Goal: Information Seeking & Learning: Learn about a topic

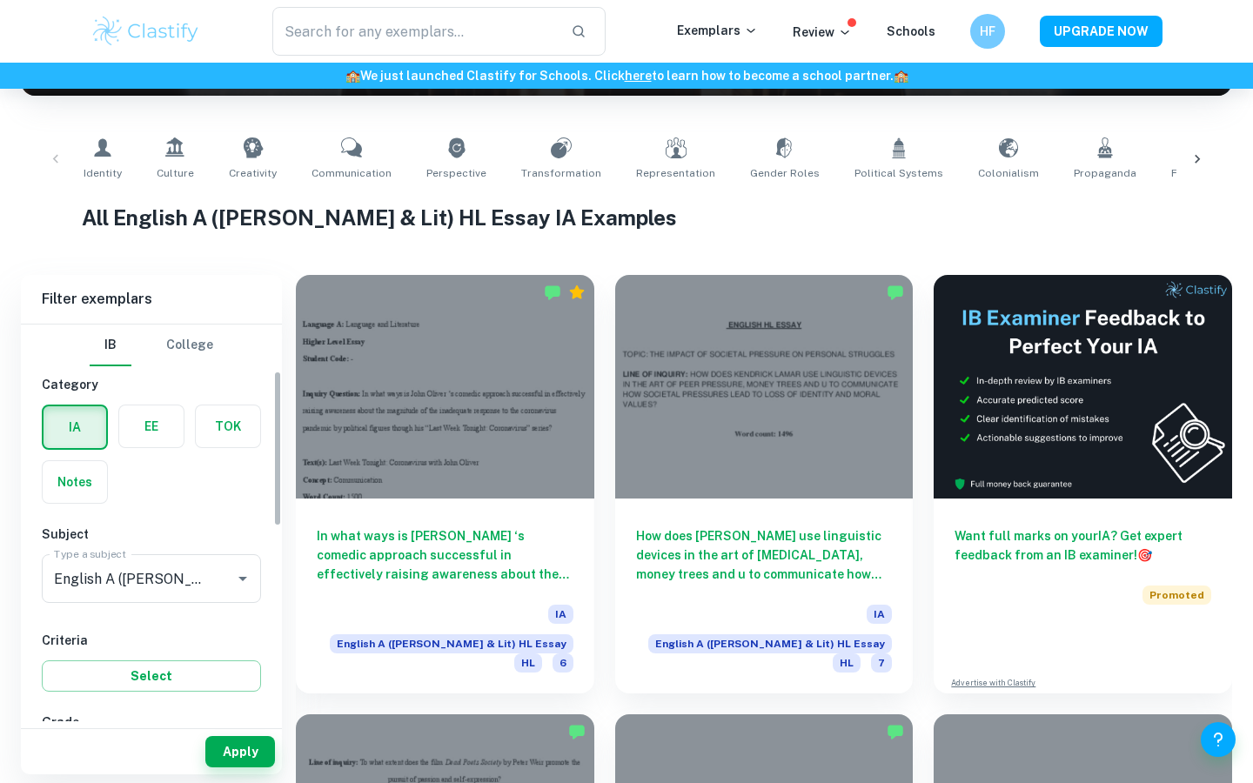
scroll to position [117, 0]
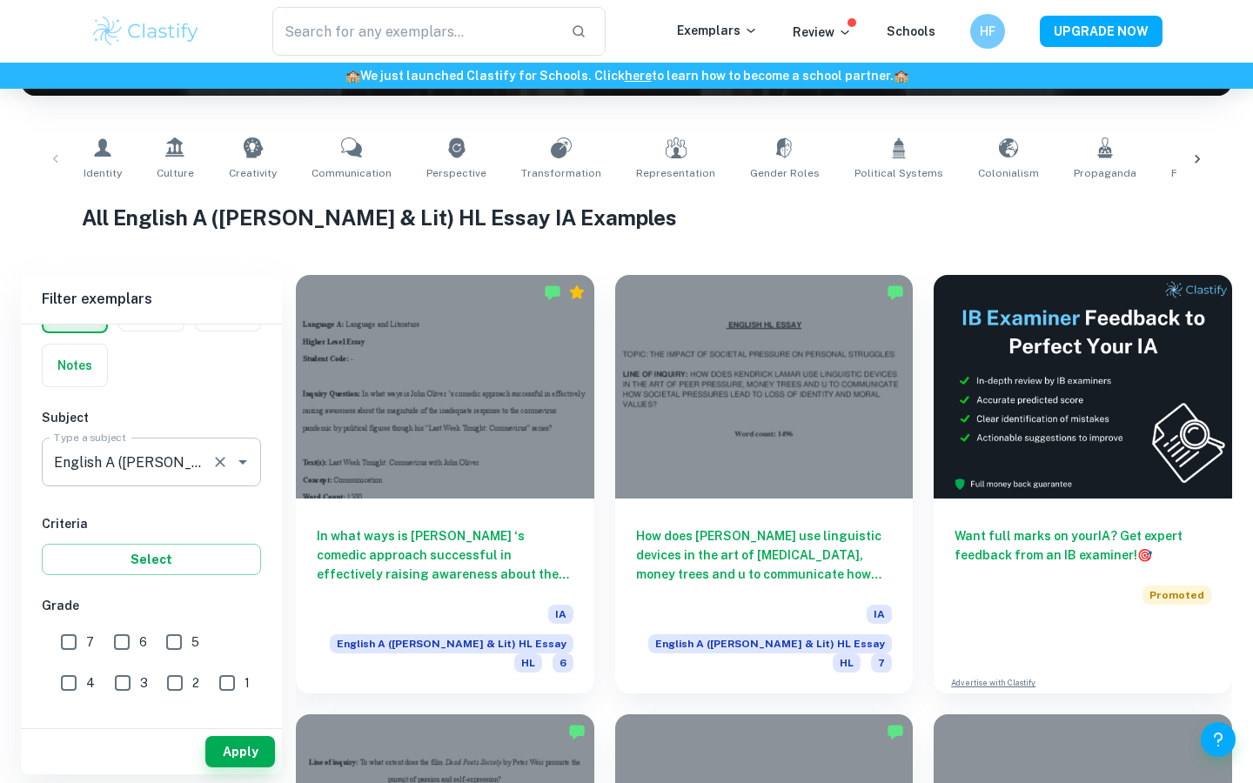
click at [214, 473] on div at bounding box center [230, 462] width 45 height 24
click at [238, 466] on icon "Open" at bounding box center [242, 462] width 21 height 21
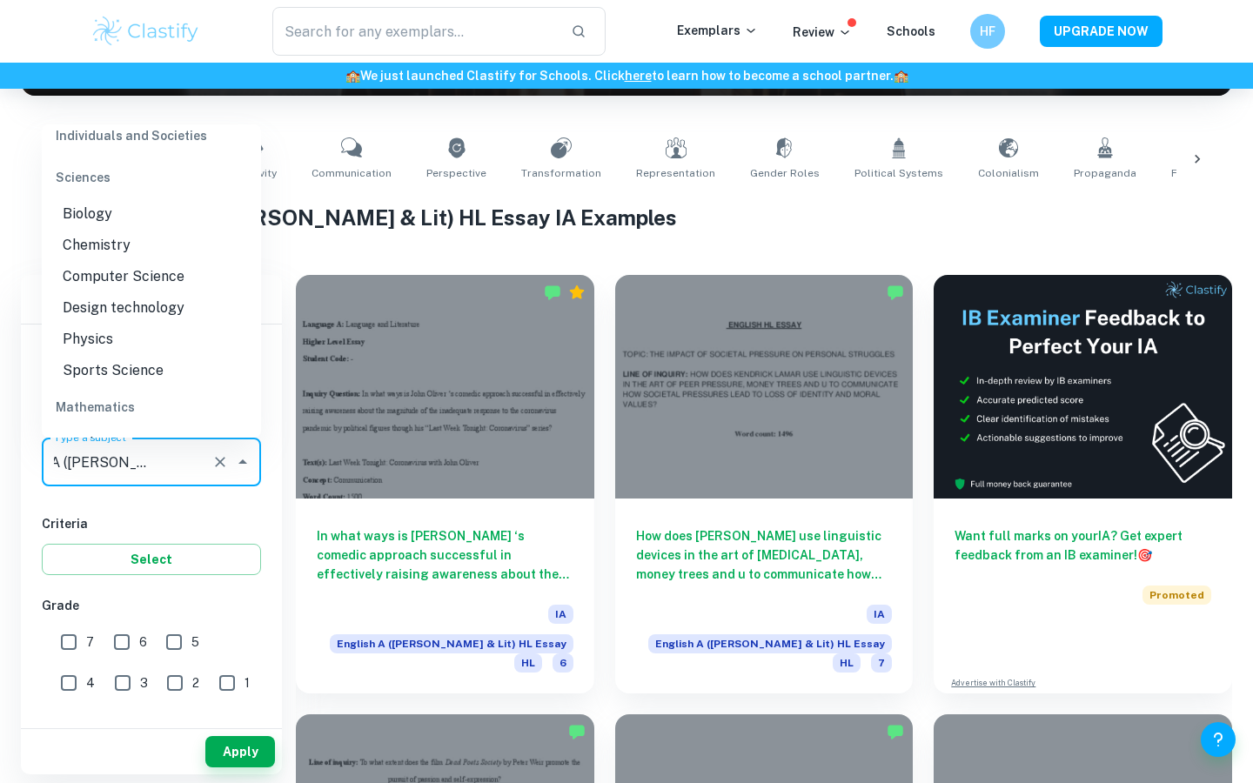
scroll to position [2203, 0]
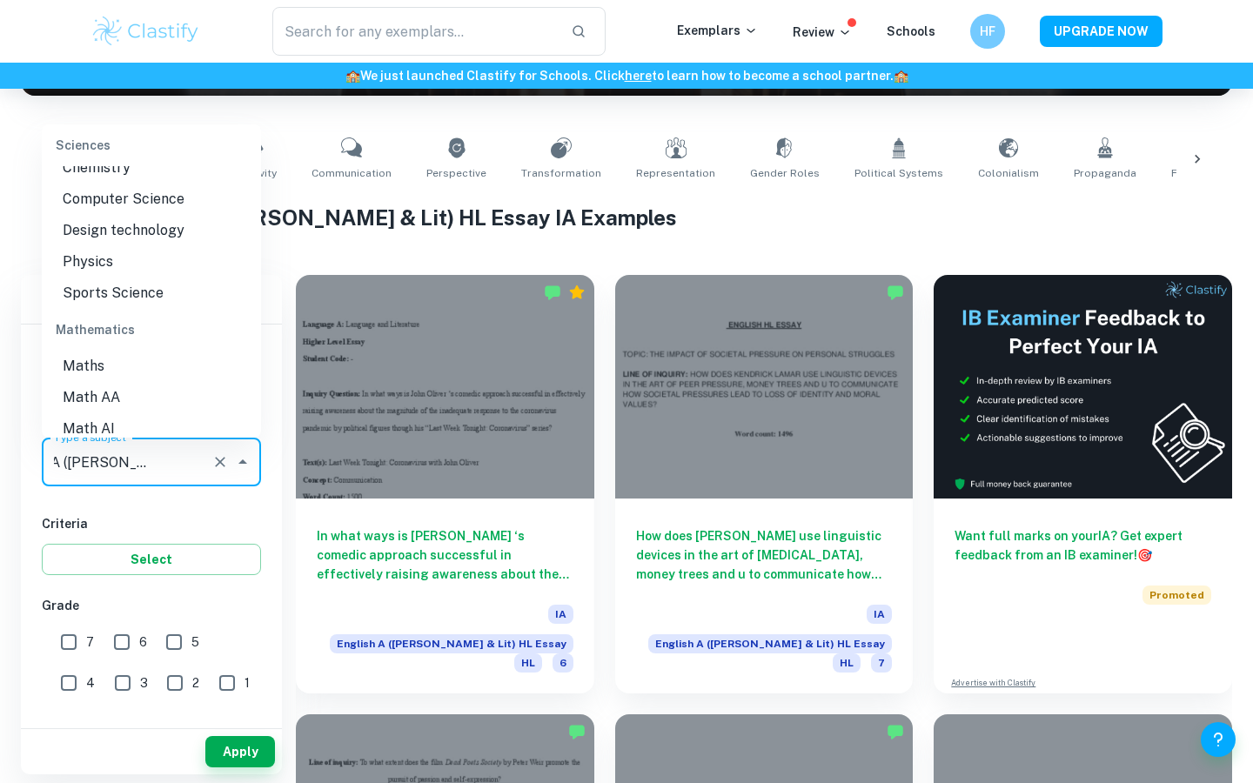
click at [103, 246] on li "Physics" at bounding box center [151, 261] width 219 height 31
type input "Physics"
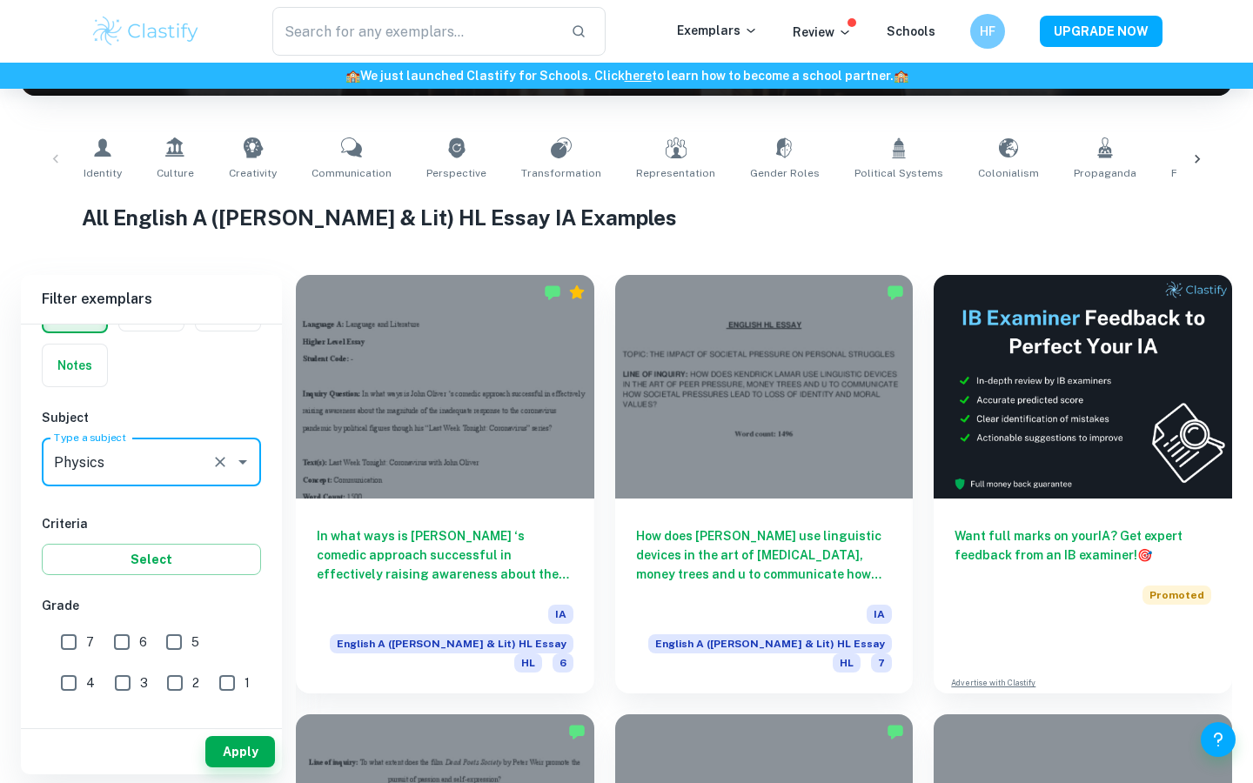
scroll to position [0, 0]
click at [72, 641] on input "7" at bounding box center [68, 642] width 35 height 35
checkbox input "true"
click at [239, 747] on button "Apply" at bounding box center [240, 751] width 70 height 31
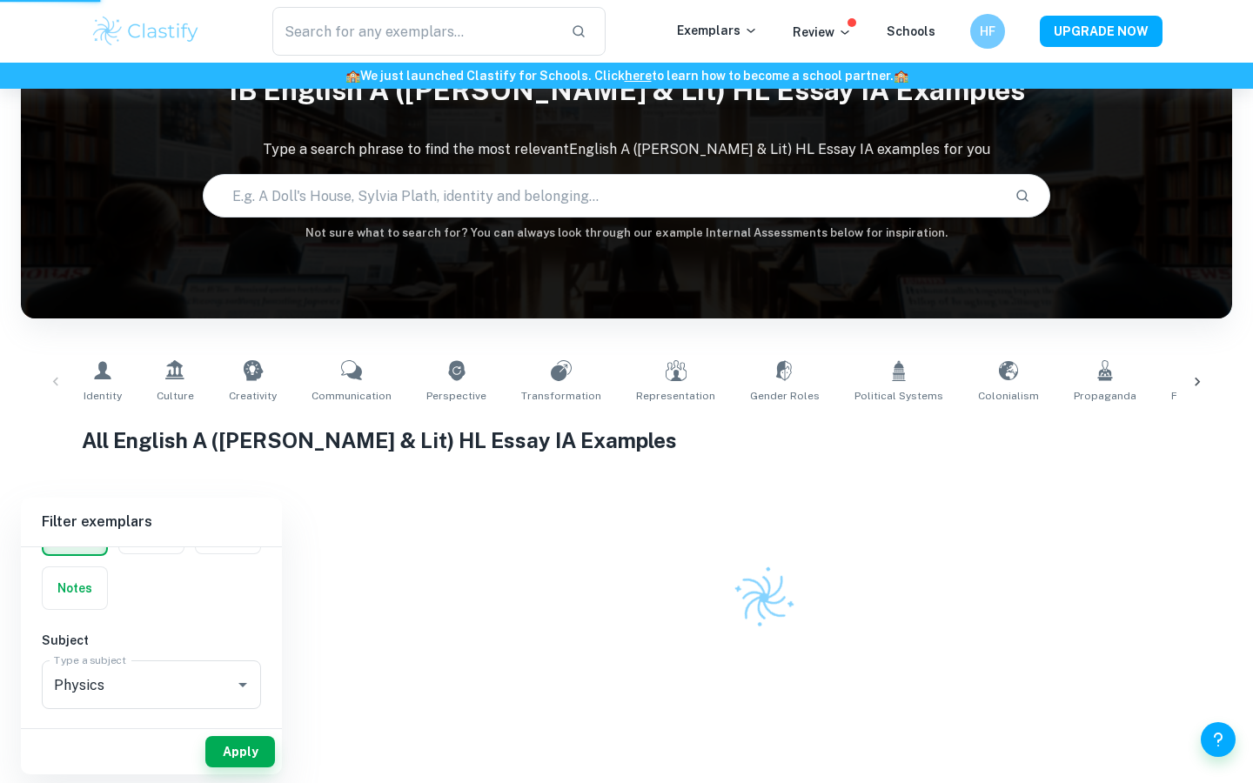
scroll to position [89, 0]
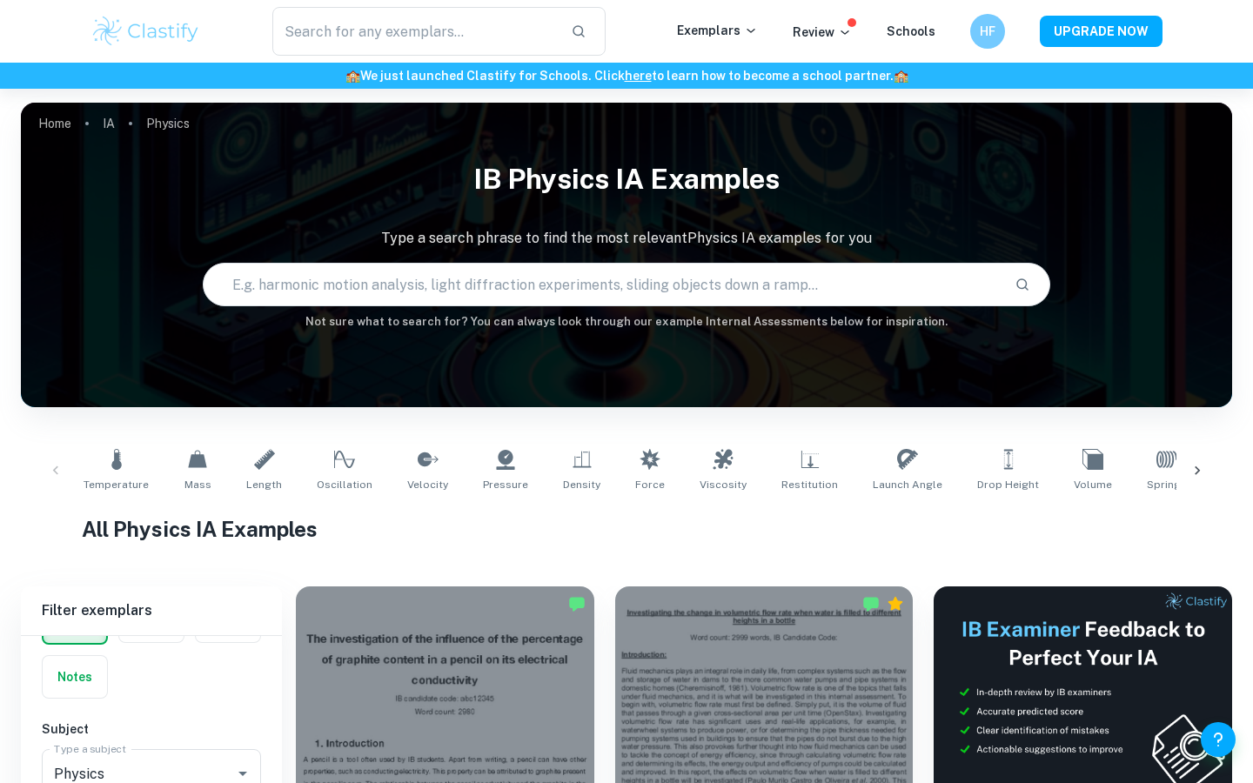
click at [655, 296] on input "text" at bounding box center [602, 284] width 797 height 49
type input "g"
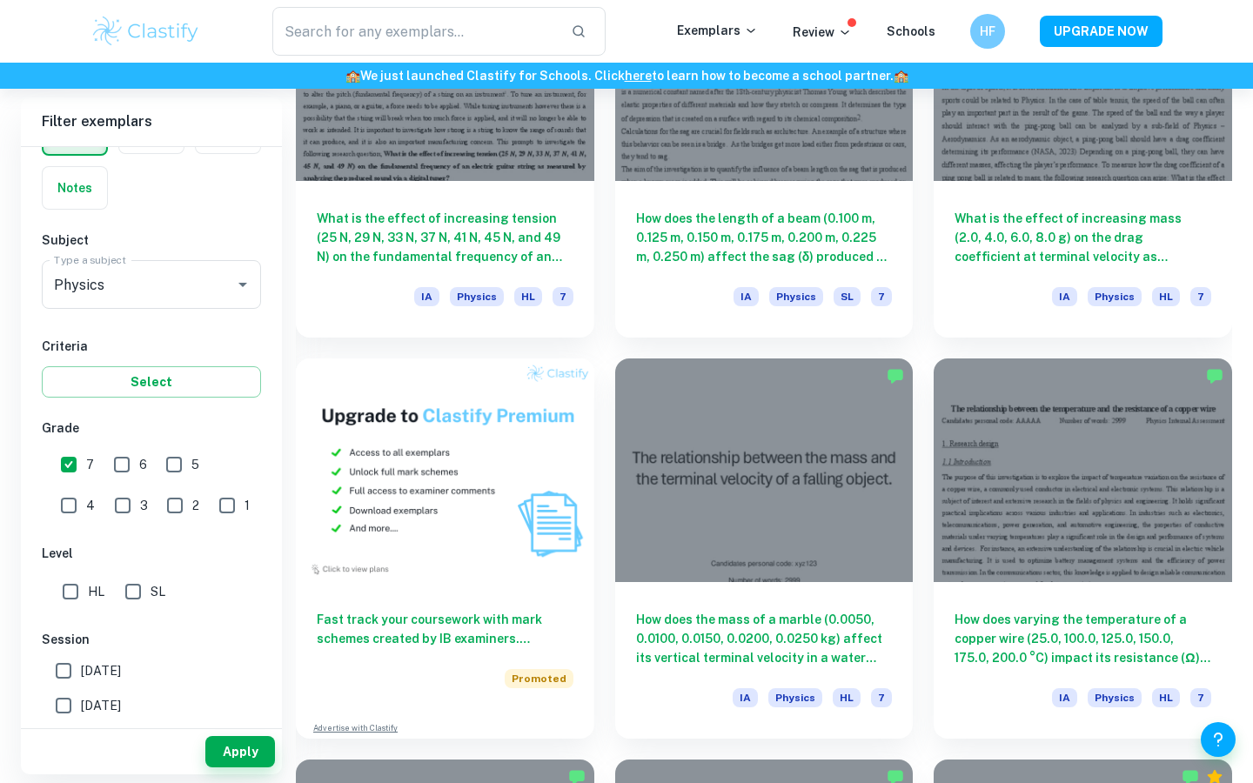
scroll to position [1033, 0]
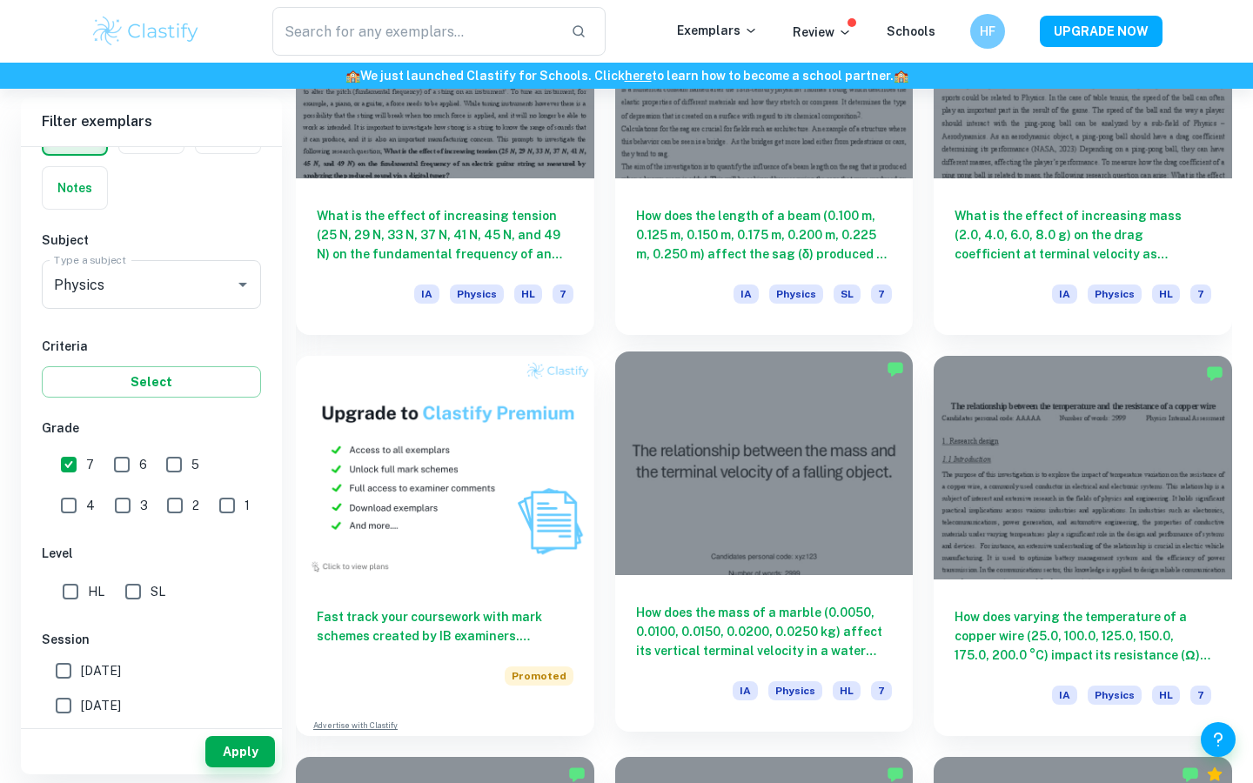
click at [672, 627] on h6 "How does the mass of a marble (0.0050, 0.0100, 0.0150, 0.0200, 0.0250 kg) affec…" at bounding box center [764, 631] width 257 height 57
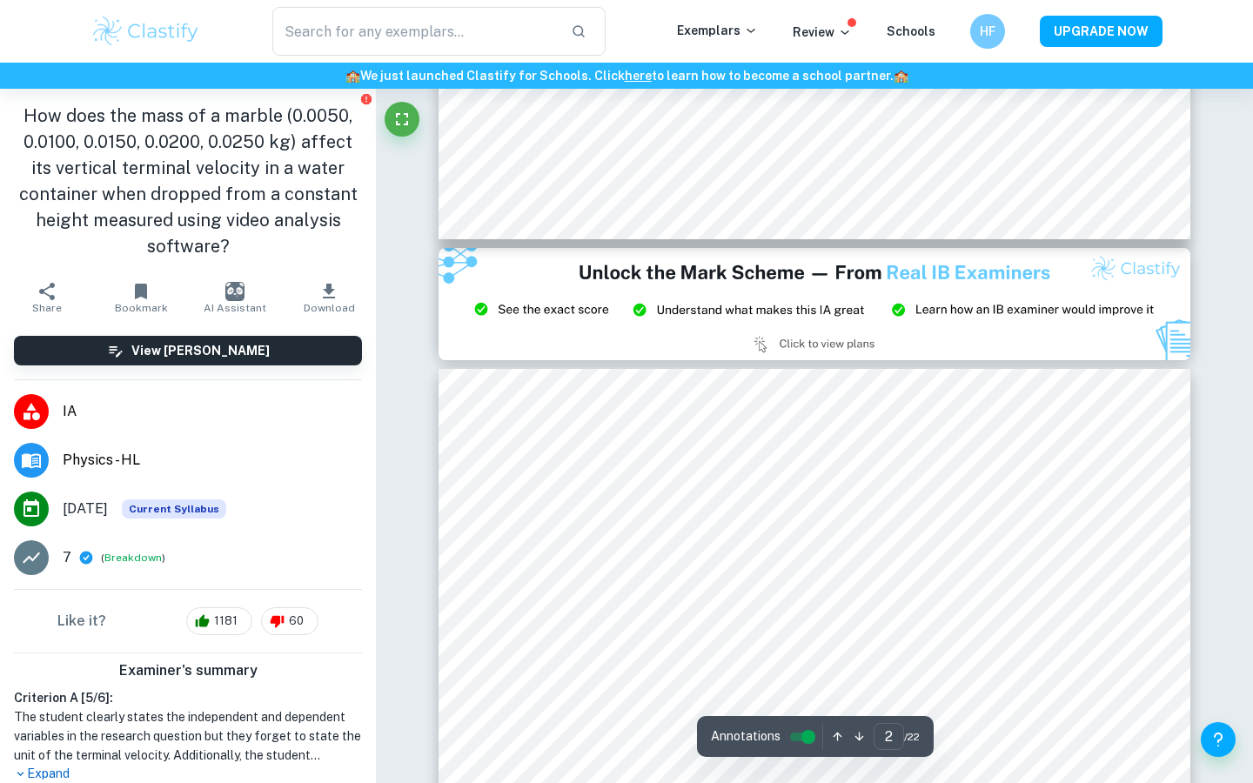
scroll to position [569, 0]
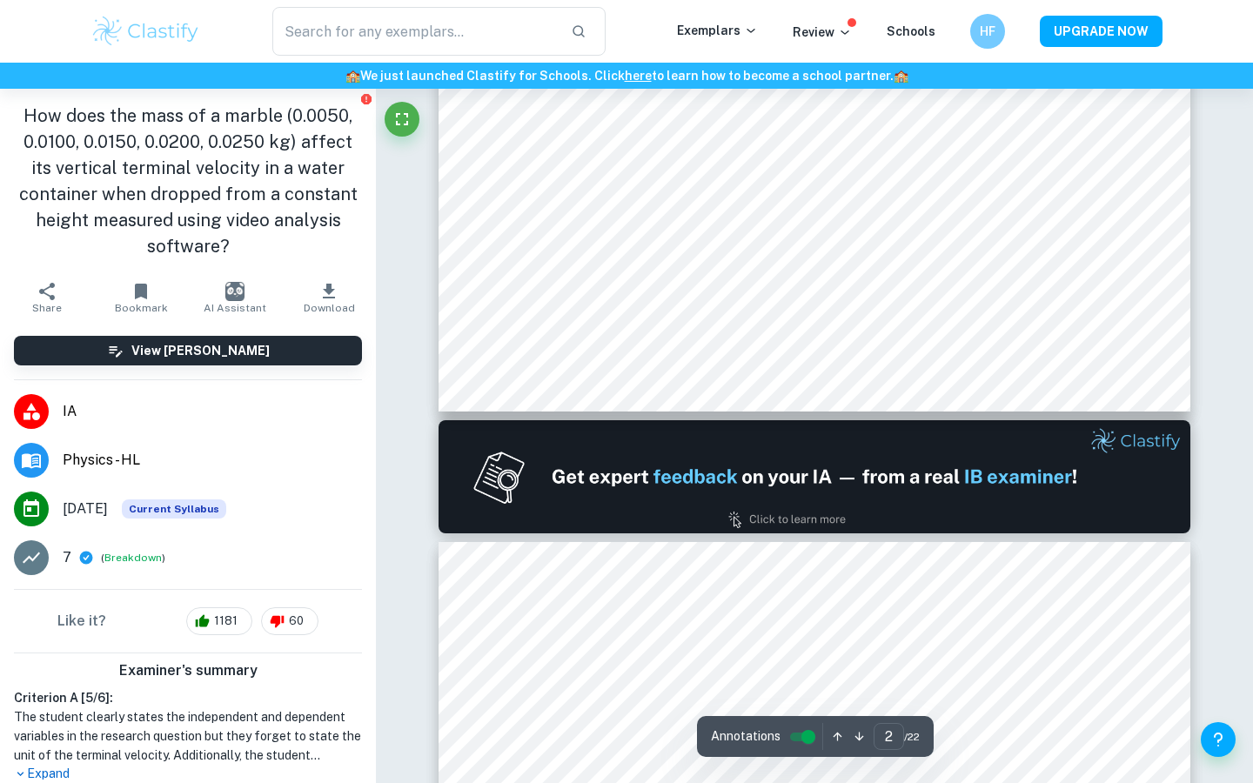
type input "1"
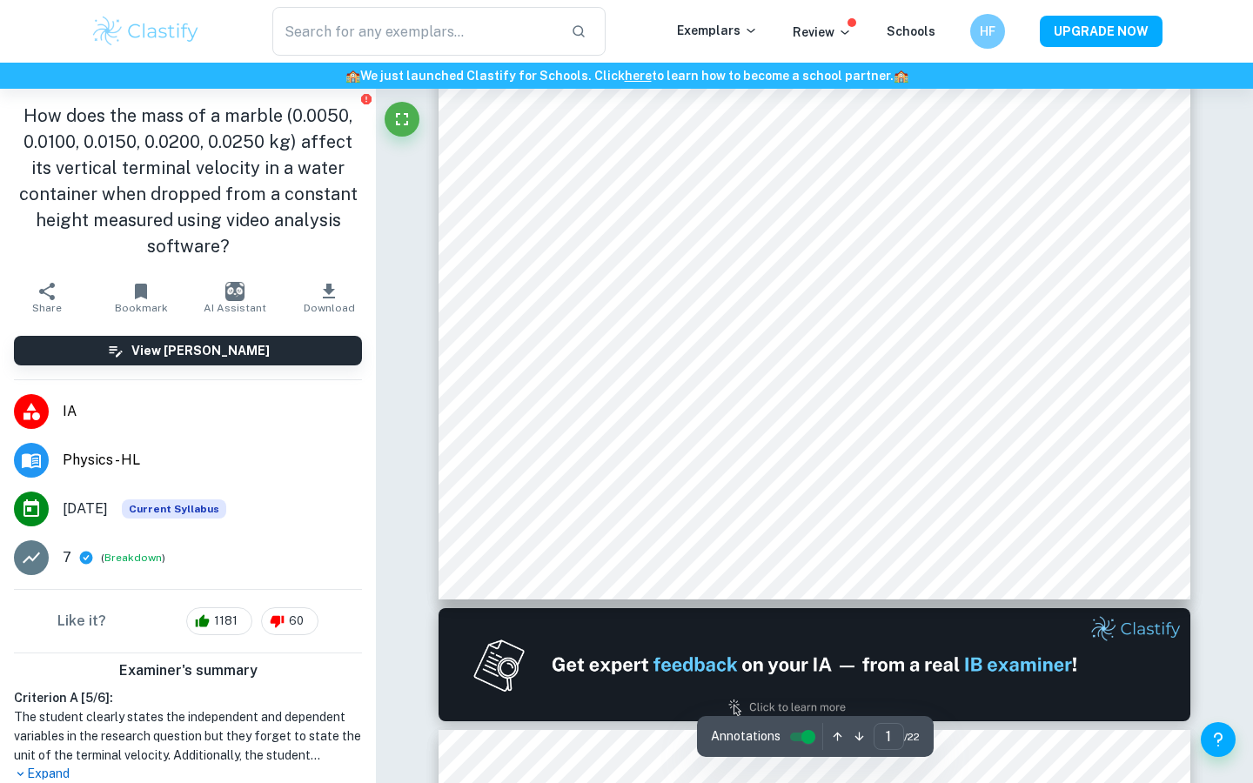
scroll to position [0, 0]
